Goal: Navigation & Orientation: Find specific page/section

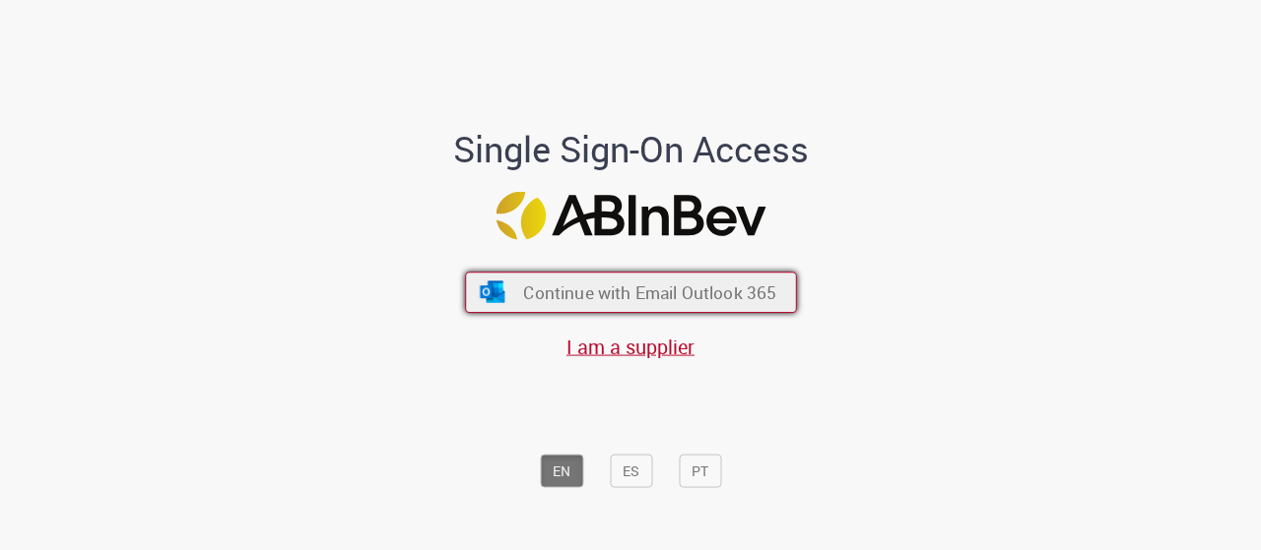
click at [614, 284] on span "Continue with Email Outlook 365" at bounding box center [649, 292] width 253 height 23
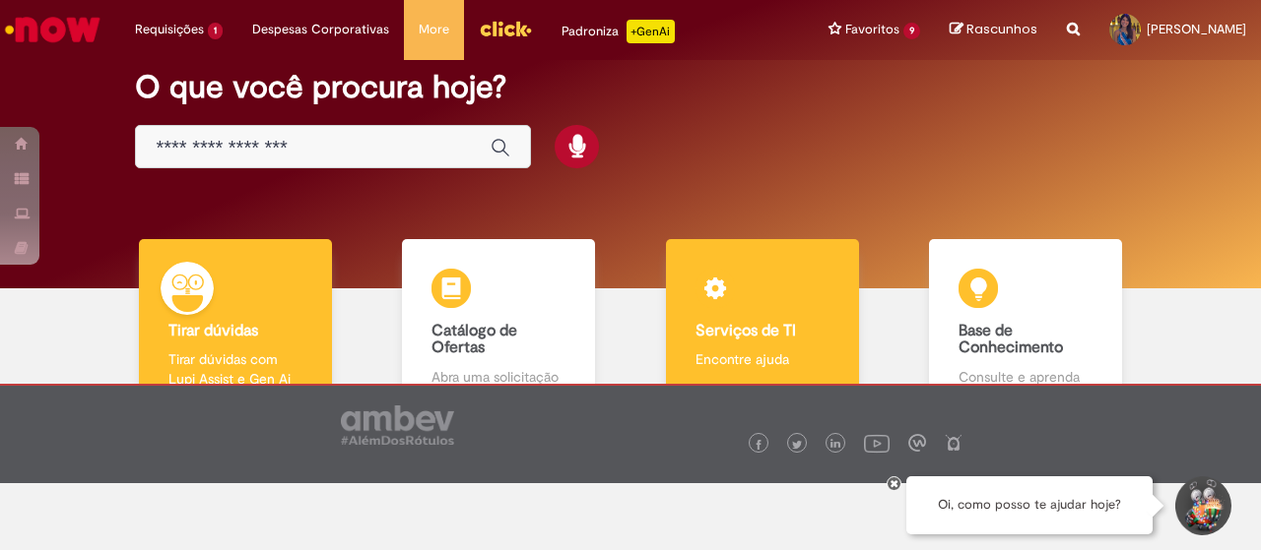
scroll to position [98, 0]
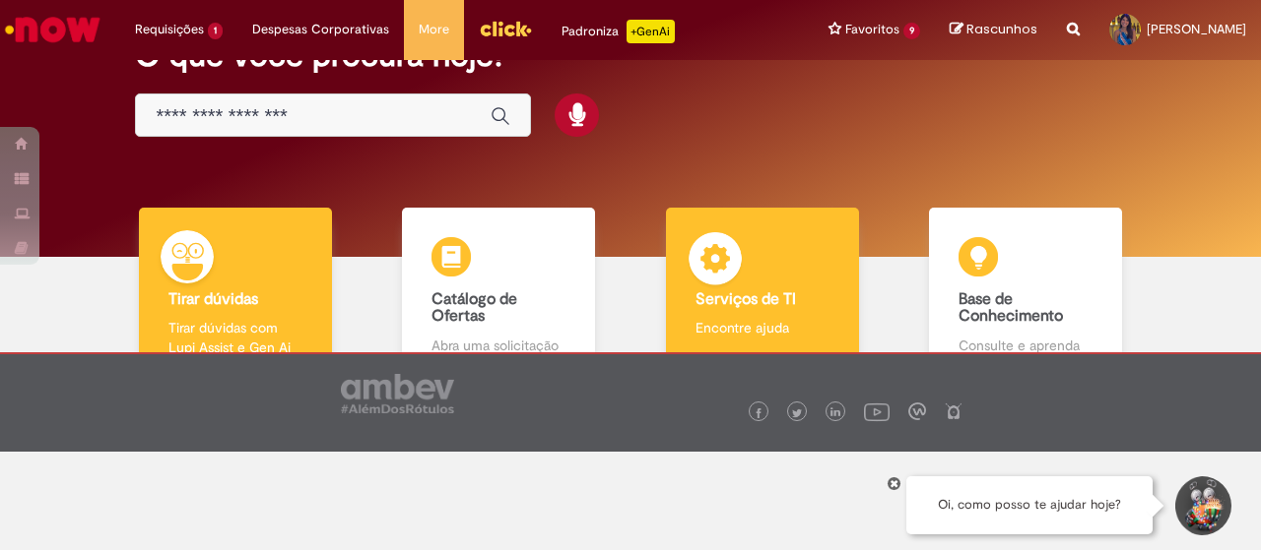
click at [769, 249] on div "Serviços de TI Serviços de TI Encontre ajuda" at bounding box center [762, 293] width 193 height 170
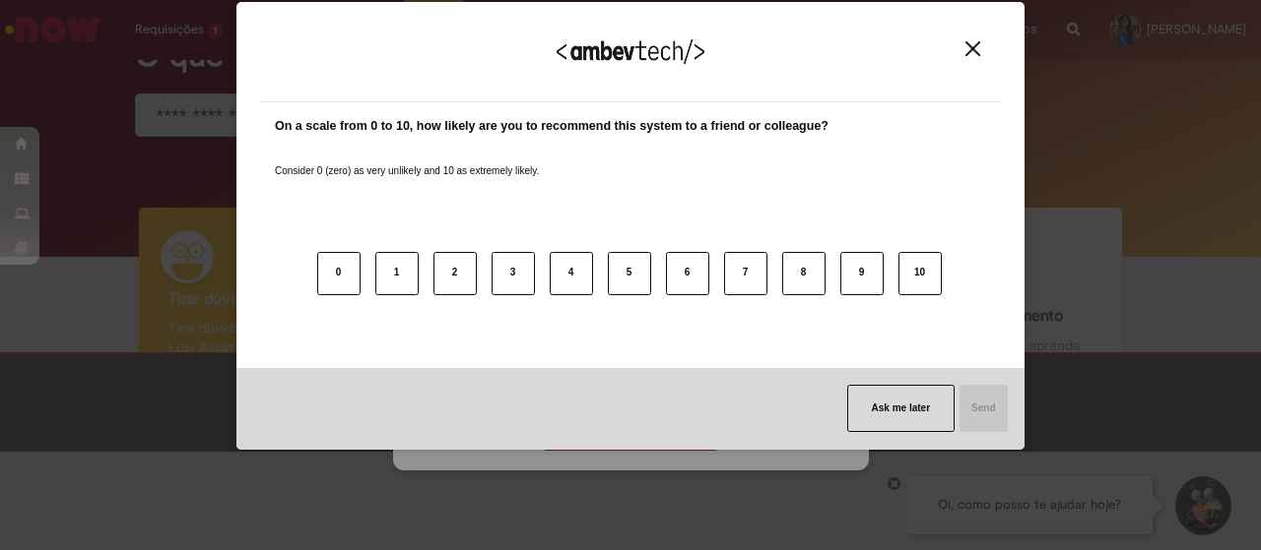
click at [971, 56] on img "Close" at bounding box center [972, 48] width 15 height 15
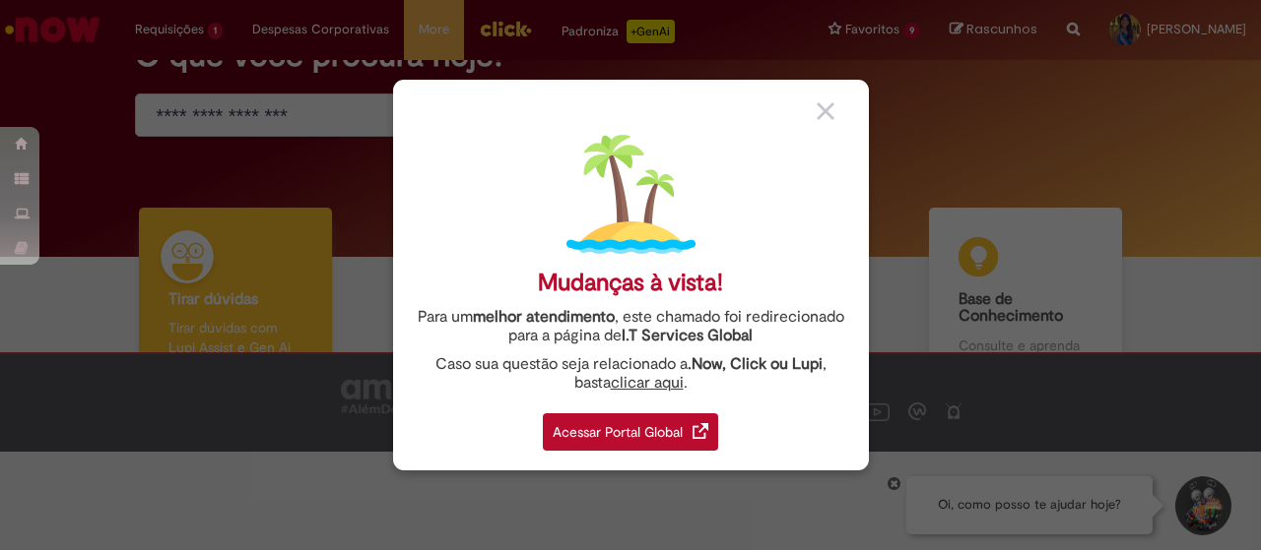
click at [665, 425] on div "Acessar Portal Global" at bounding box center [630, 432] width 175 height 37
